Goal: Transaction & Acquisition: Purchase product/service

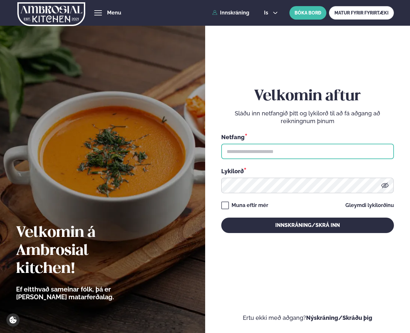
click at [261, 152] on input "text" at bounding box center [307, 151] width 173 height 15
click at [284, 152] on input "text" at bounding box center [307, 151] width 173 height 15
type input "**********"
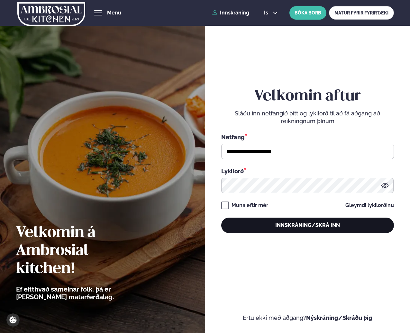
click at [288, 225] on button "Innskráning/Skrá inn" at bounding box center [307, 225] width 173 height 15
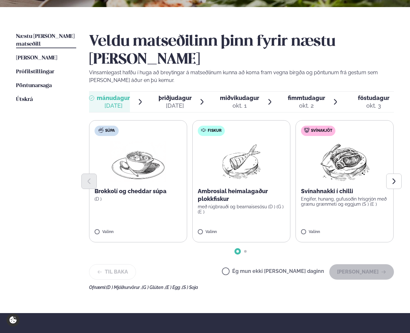
scroll to position [139, 0]
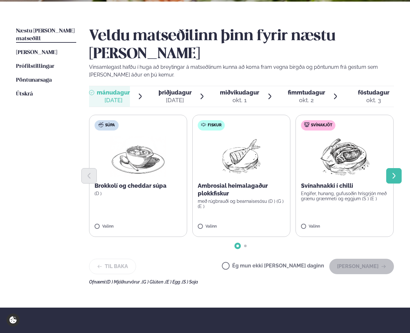
click at [390, 168] on button "Next slide" at bounding box center [393, 175] width 15 height 15
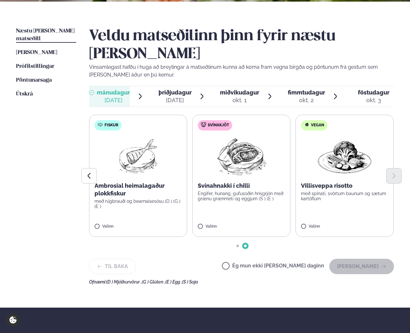
click at [139, 182] on p "Ambrosial heimalagaður plokkfiskur" at bounding box center [138, 189] width 87 height 15
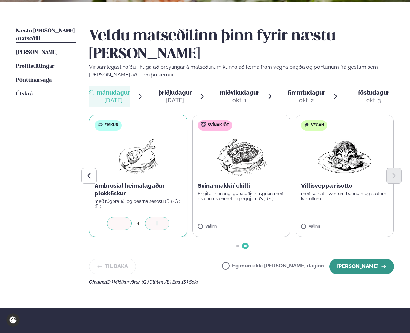
click at [371, 259] on button "[PERSON_NAME]" at bounding box center [361, 266] width 65 height 15
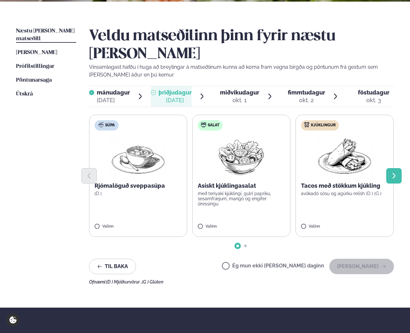
click at [397, 172] on icon "Next slide" at bounding box center [394, 175] width 7 height 7
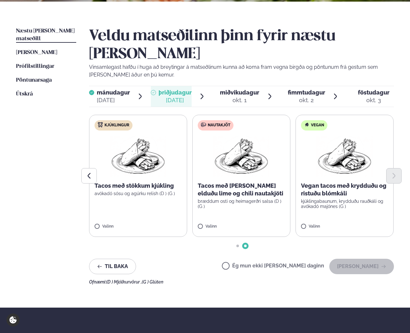
click at [240, 182] on p "Tacos með [PERSON_NAME] elduðu lime og chili nautakjöti" at bounding box center [241, 189] width 87 height 15
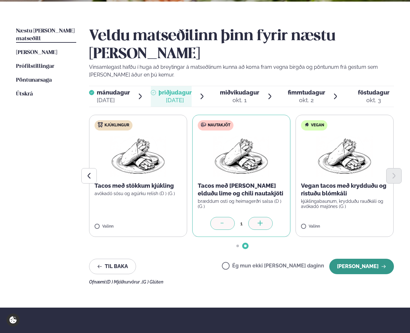
click at [359, 259] on button "[PERSON_NAME]" at bounding box center [361, 266] width 65 height 15
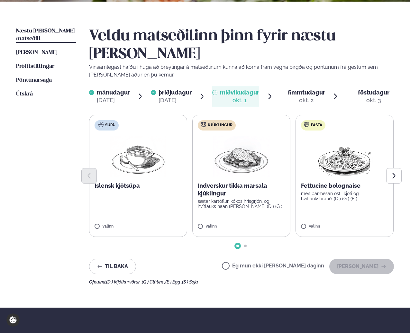
click at [252, 199] on p "sætar kartöflur, kókos hrísgrjón, og hvítlauks naan [PERSON_NAME] (D ) (G )" at bounding box center [241, 204] width 87 height 10
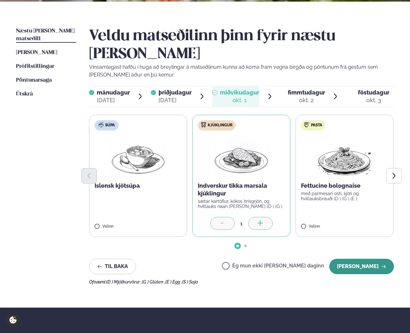
click at [371, 259] on button "[PERSON_NAME]" at bounding box center [361, 266] width 65 height 15
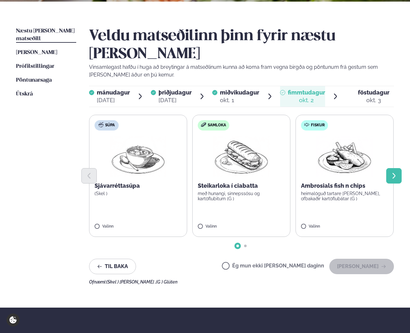
click at [398, 168] on button "Next slide" at bounding box center [393, 175] width 15 height 15
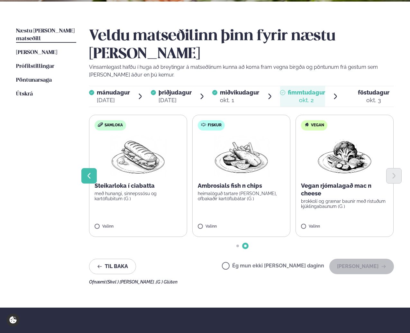
click at [89, 168] on button "Previous slide" at bounding box center [88, 175] width 15 height 15
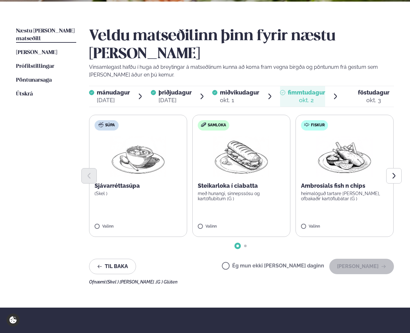
click at [328, 182] on p "Ambrosials fish n chips" at bounding box center [344, 186] width 87 height 8
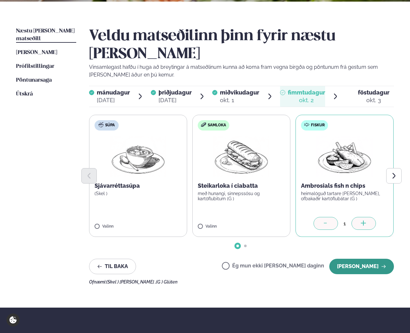
click at [379, 259] on button "[PERSON_NAME]" at bounding box center [361, 266] width 65 height 15
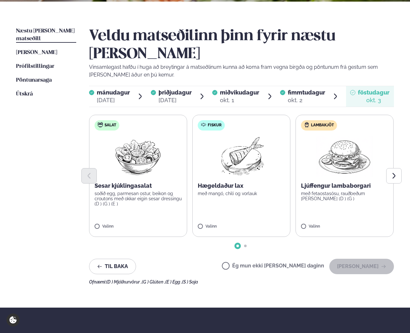
click at [258, 182] on p "Hægeldaður lax" at bounding box center [241, 186] width 87 height 8
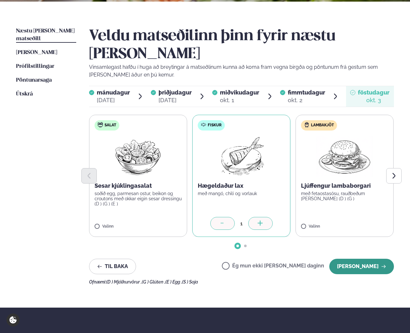
click at [378, 259] on button "[PERSON_NAME]" at bounding box center [361, 266] width 65 height 15
